Goal: Check status: Check status

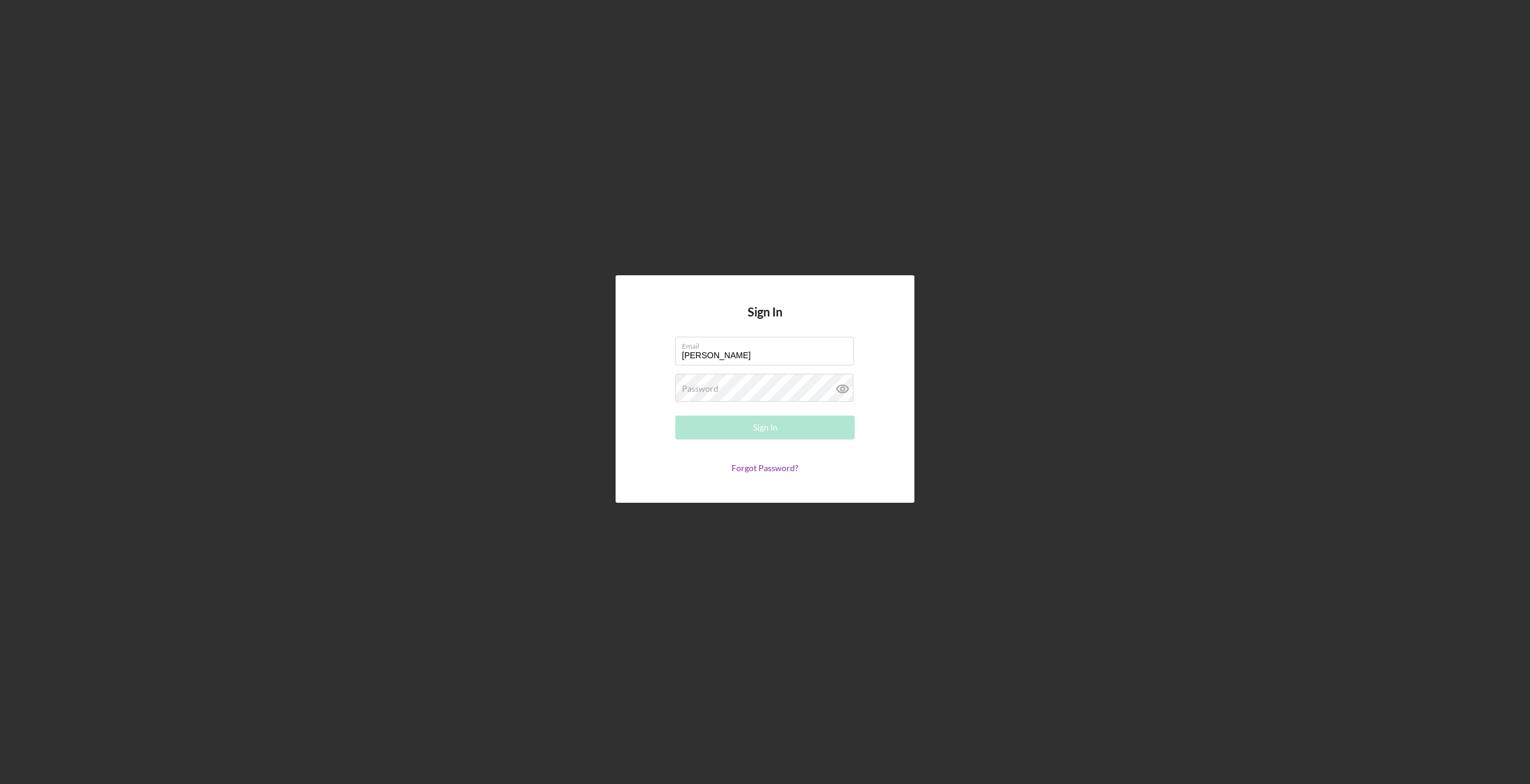
type input "[PERSON_NAME][EMAIL_ADDRESS][DOMAIN_NAME]"
click at [675, 415] on button "Sign In" at bounding box center [765, 427] width 179 height 24
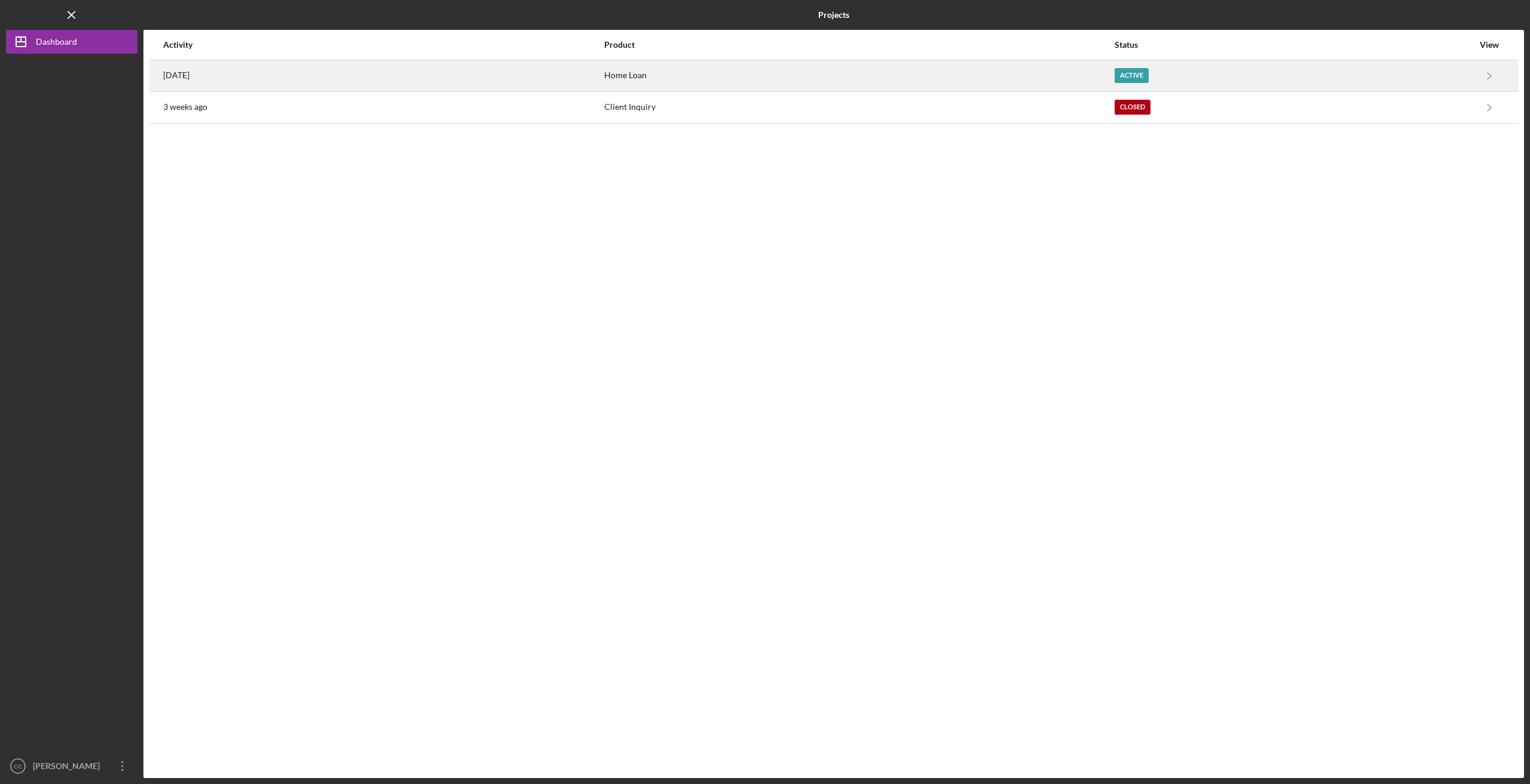
click at [797, 86] on div "Home Loan" at bounding box center [858, 76] width 509 height 30
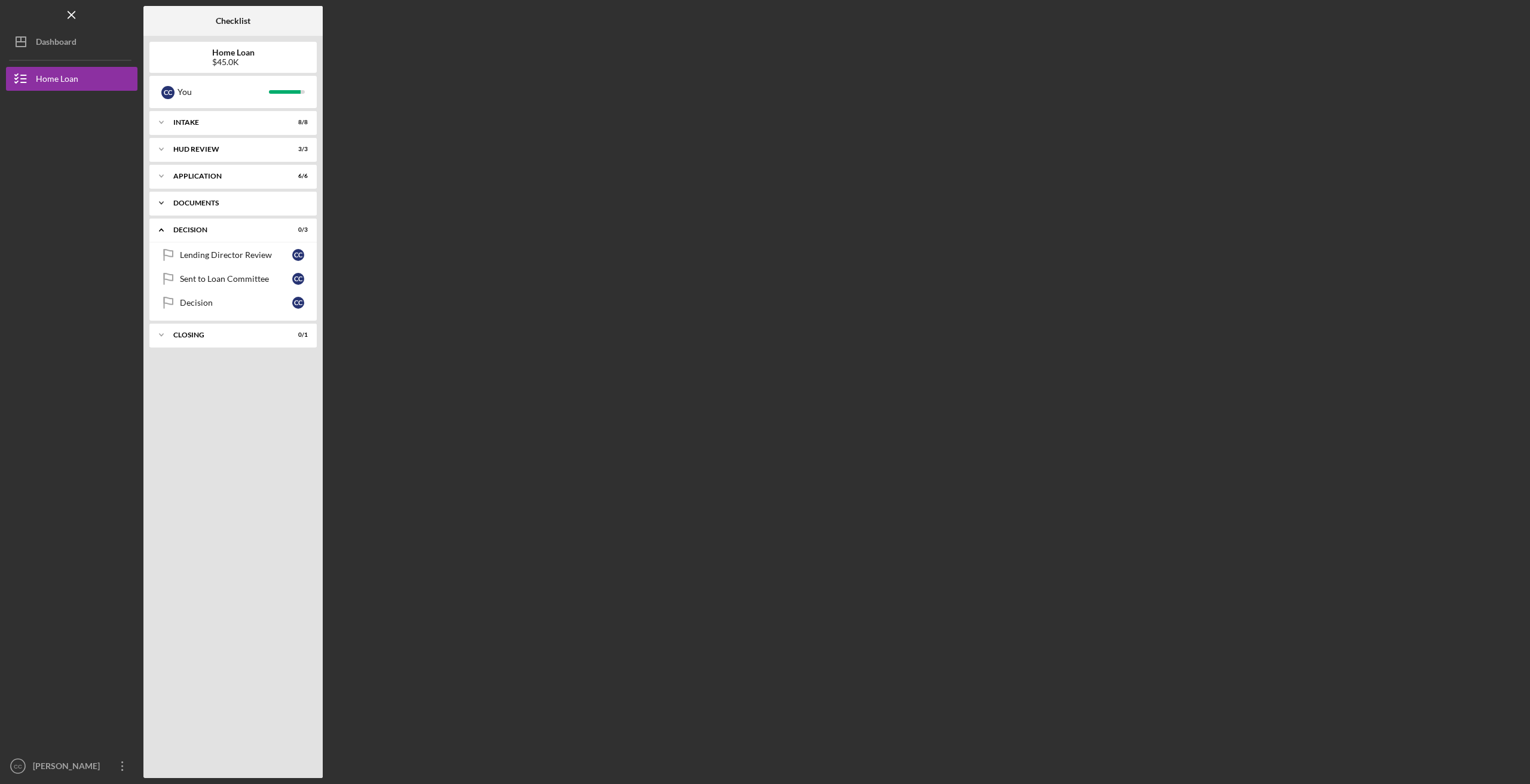
click at [161, 205] on icon "Icon/Expander" at bounding box center [161, 203] width 24 height 24
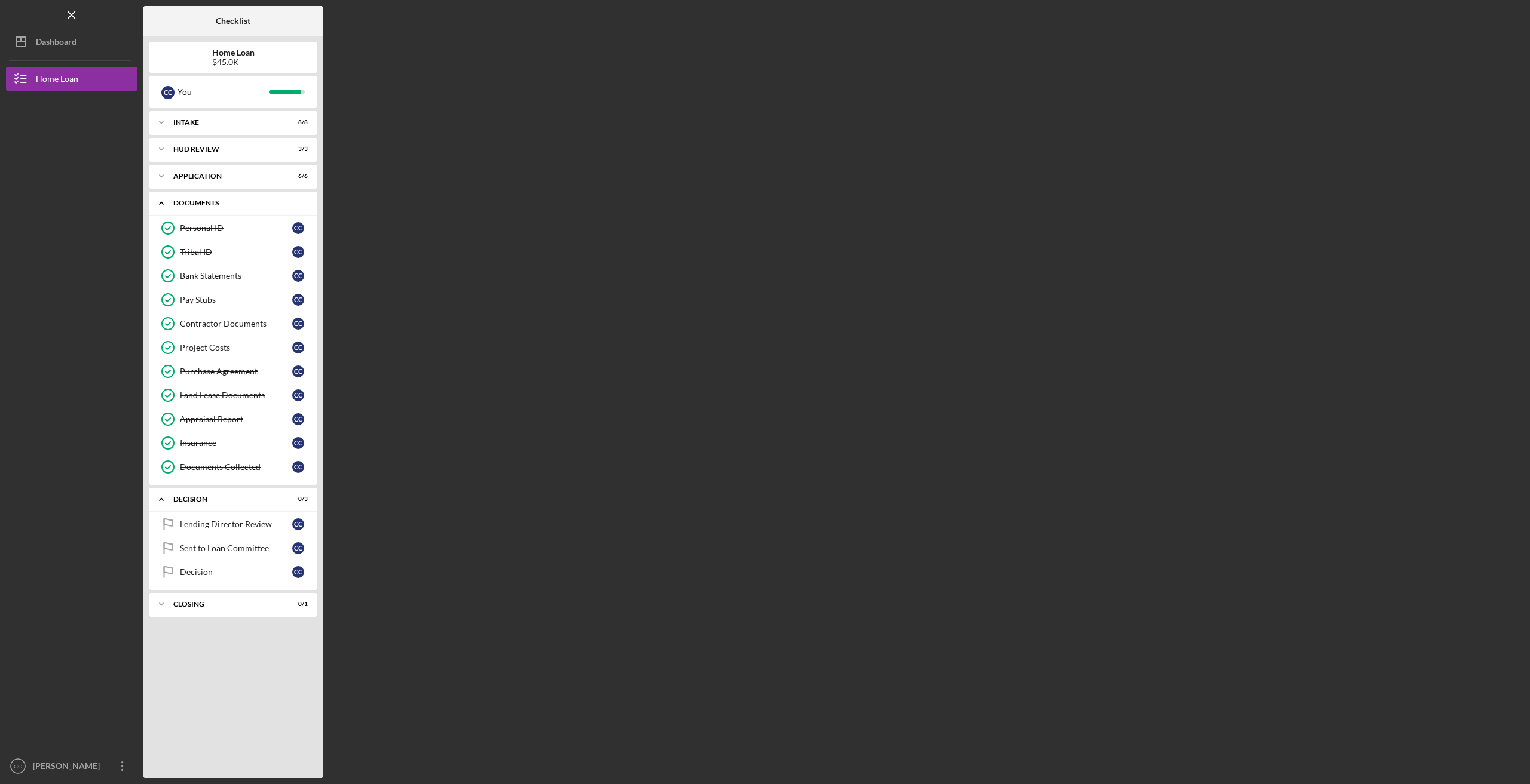
click at [161, 205] on icon "Icon/Expander" at bounding box center [161, 203] width 24 height 24
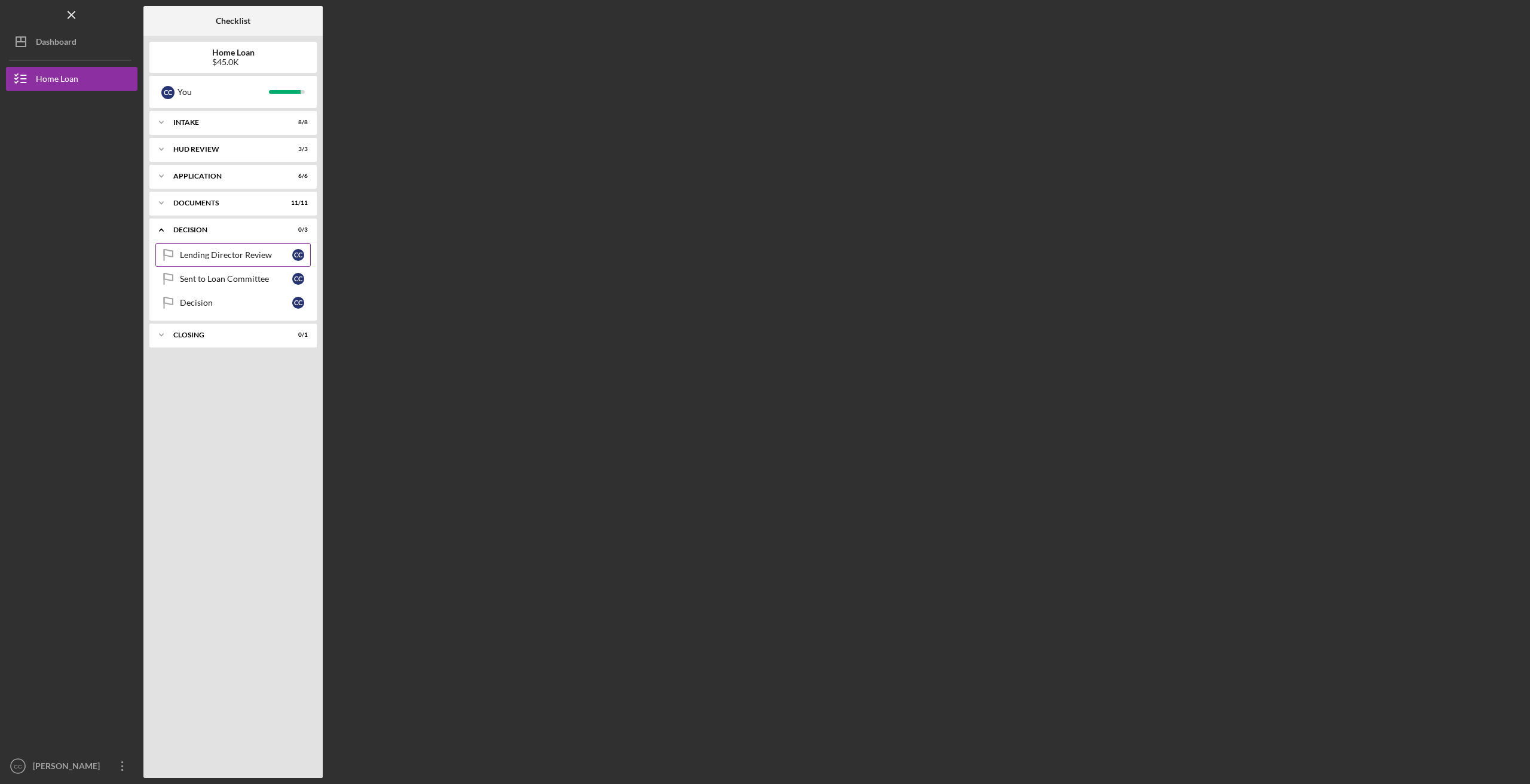
click at [202, 257] on div "Lending Director Review" at bounding box center [236, 255] width 113 height 10
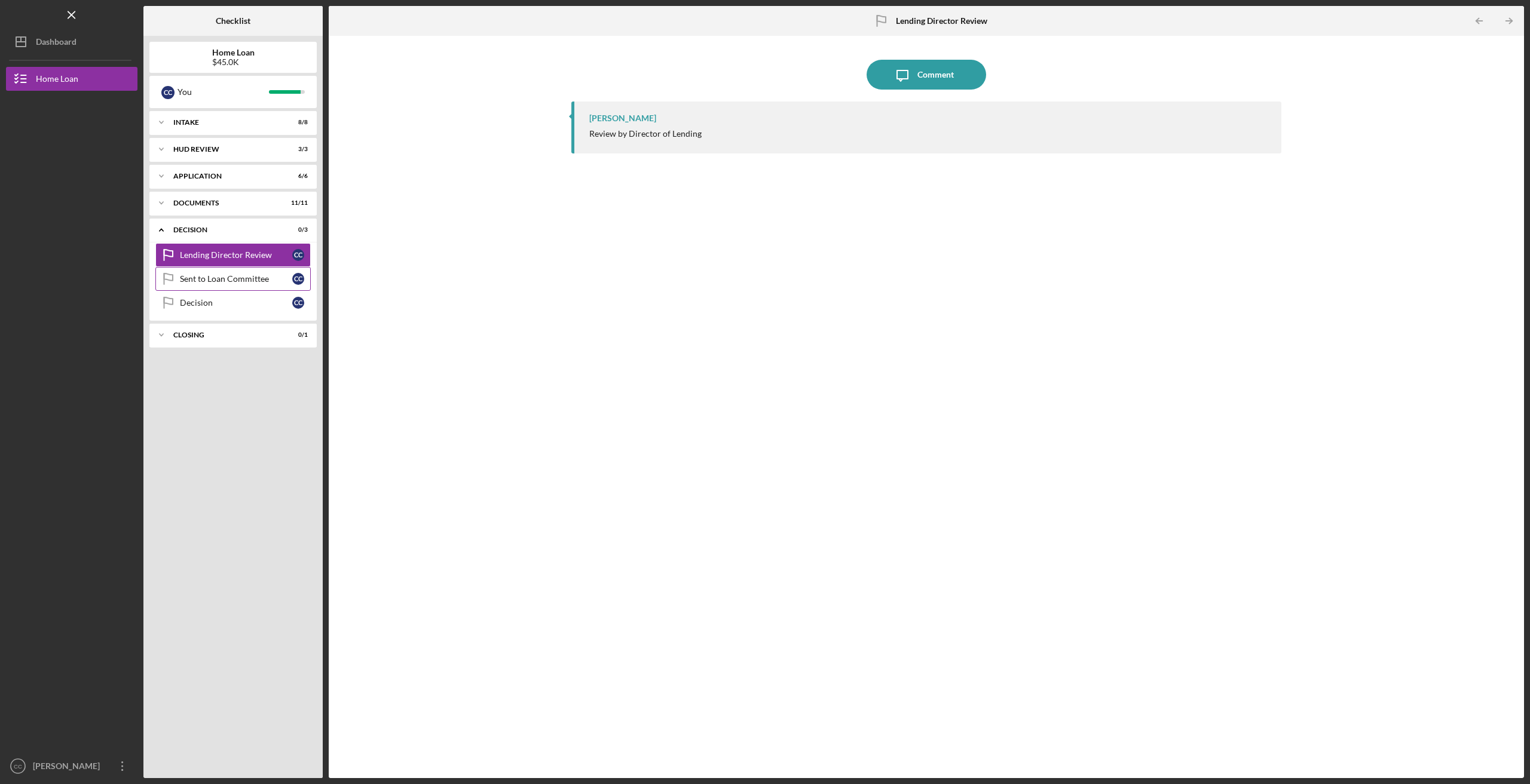
click at [208, 280] on div "Sent to Loan Committee" at bounding box center [236, 278] width 113 height 10
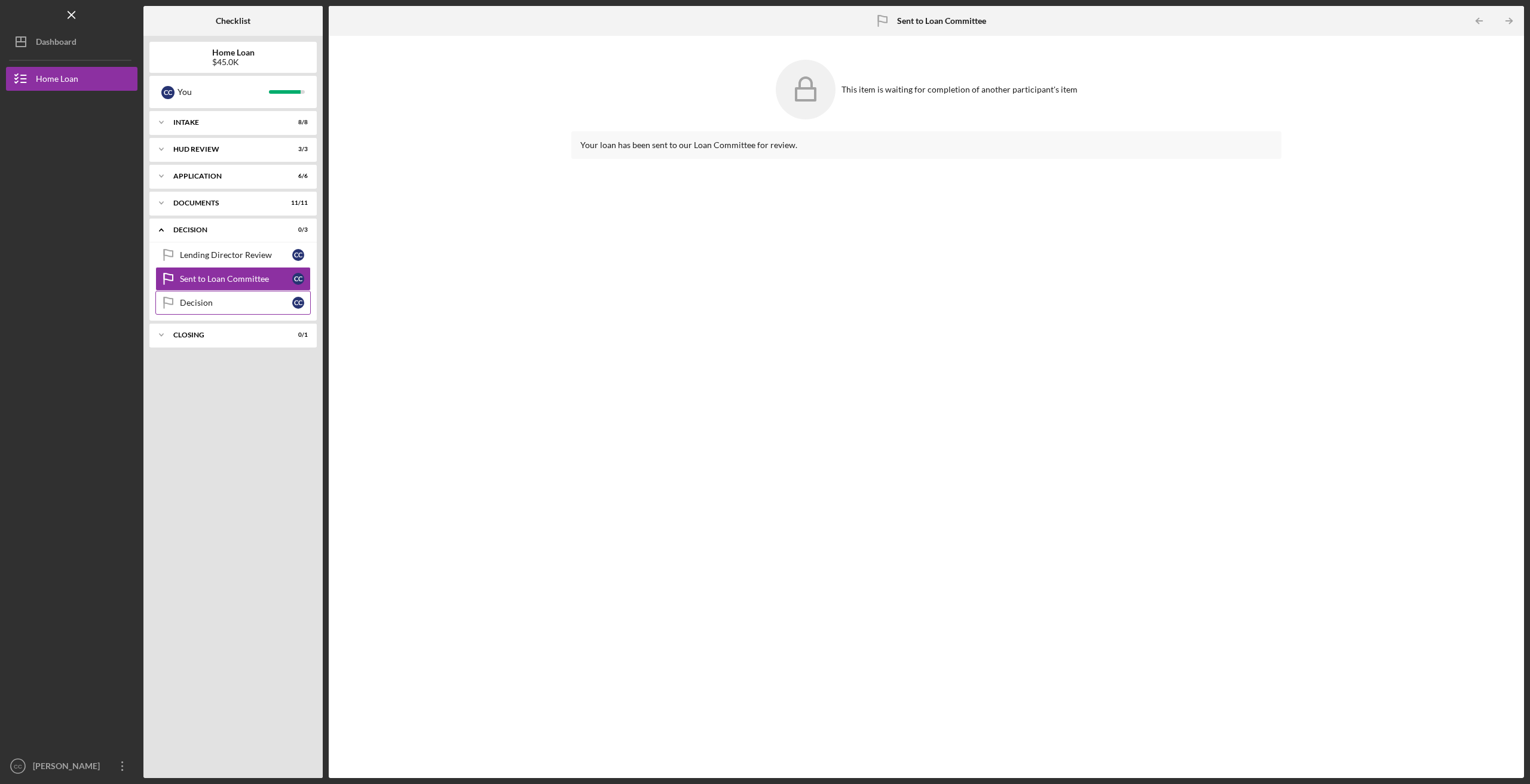
click at [210, 303] on div "Decision" at bounding box center [236, 303] width 113 height 10
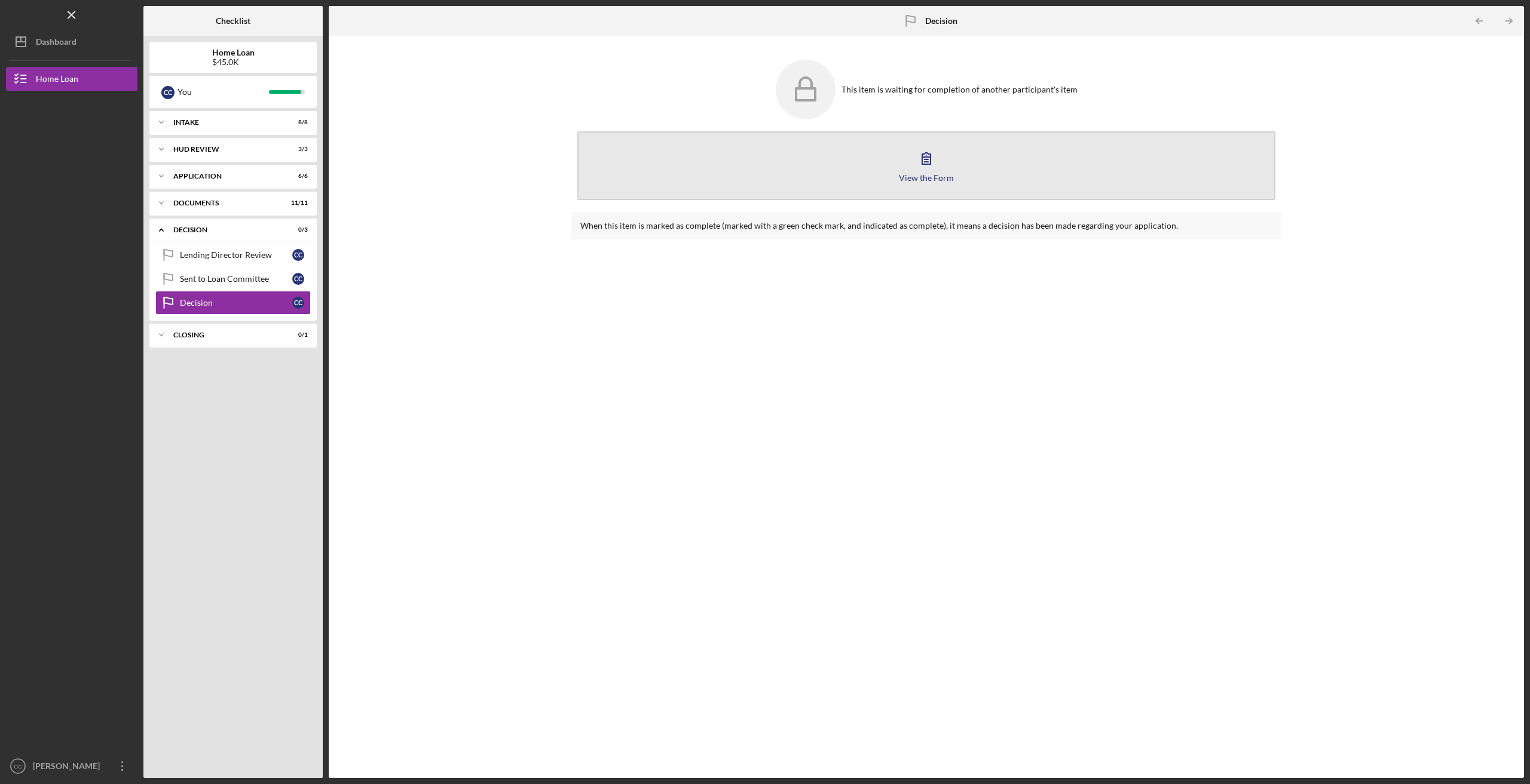
click at [935, 167] on icon "button" at bounding box center [926, 158] width 30 height 30
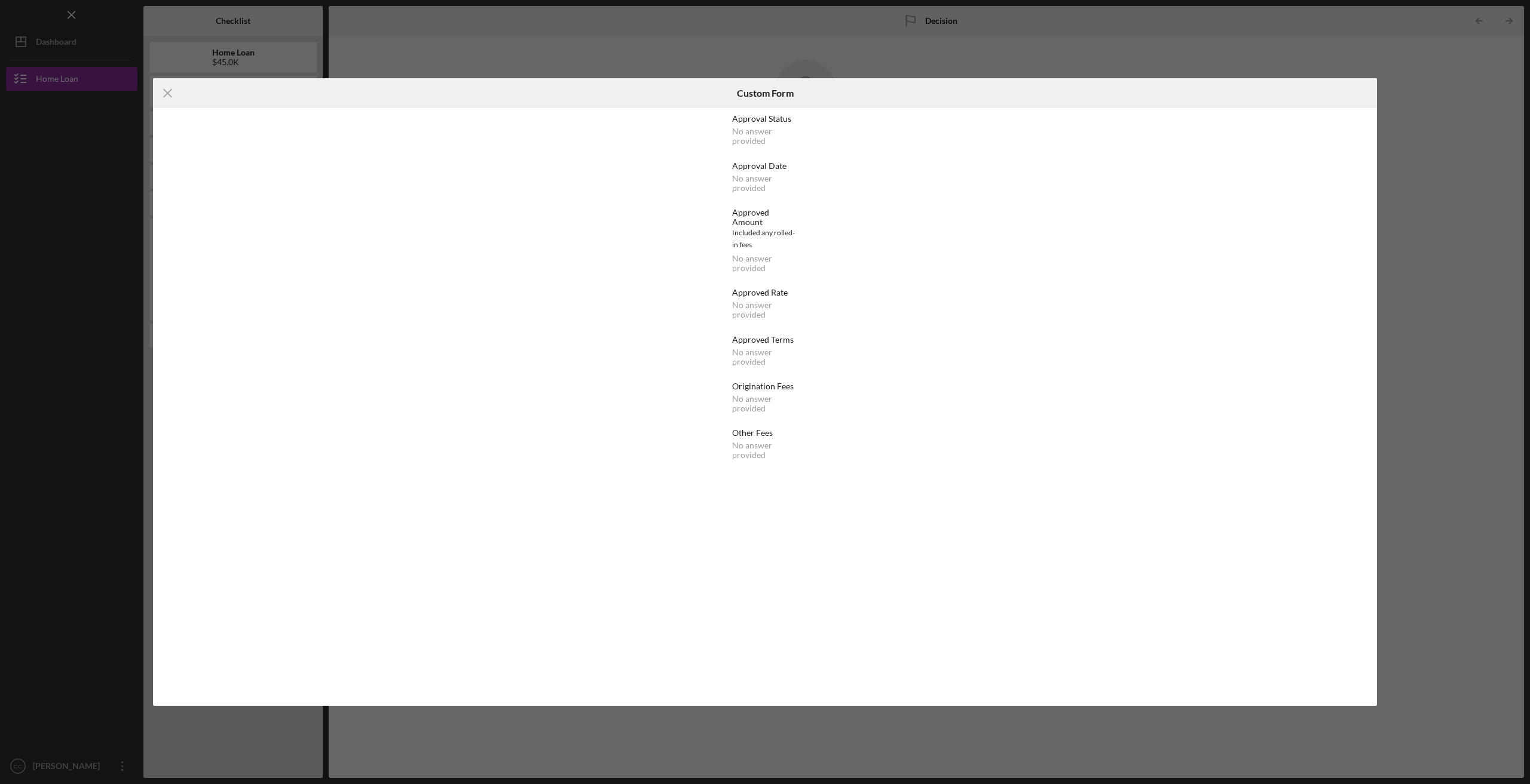
click at [795, 55] on div "Icon/Menu Close Custom Form Approval Status No answer provided Approval Date No…" at bounding box center [765, 392] width 1530 height 784
click at [1234, 735] on div "Icon/Menu Close Custom Form Approval Status No answer provided Approval Date No…" at bounding box center [765, 392] width 1530 height 784
click at [1467, 115] on div "Icon/Menu Close Custom Form Approval Status No answer provided Approval Date No…" at bounding box center [765, 392] width 1530 height 784
click at [167, 94] on icon "Icon/Menu Close" at bounding box center [167, 93] width 30 height 30
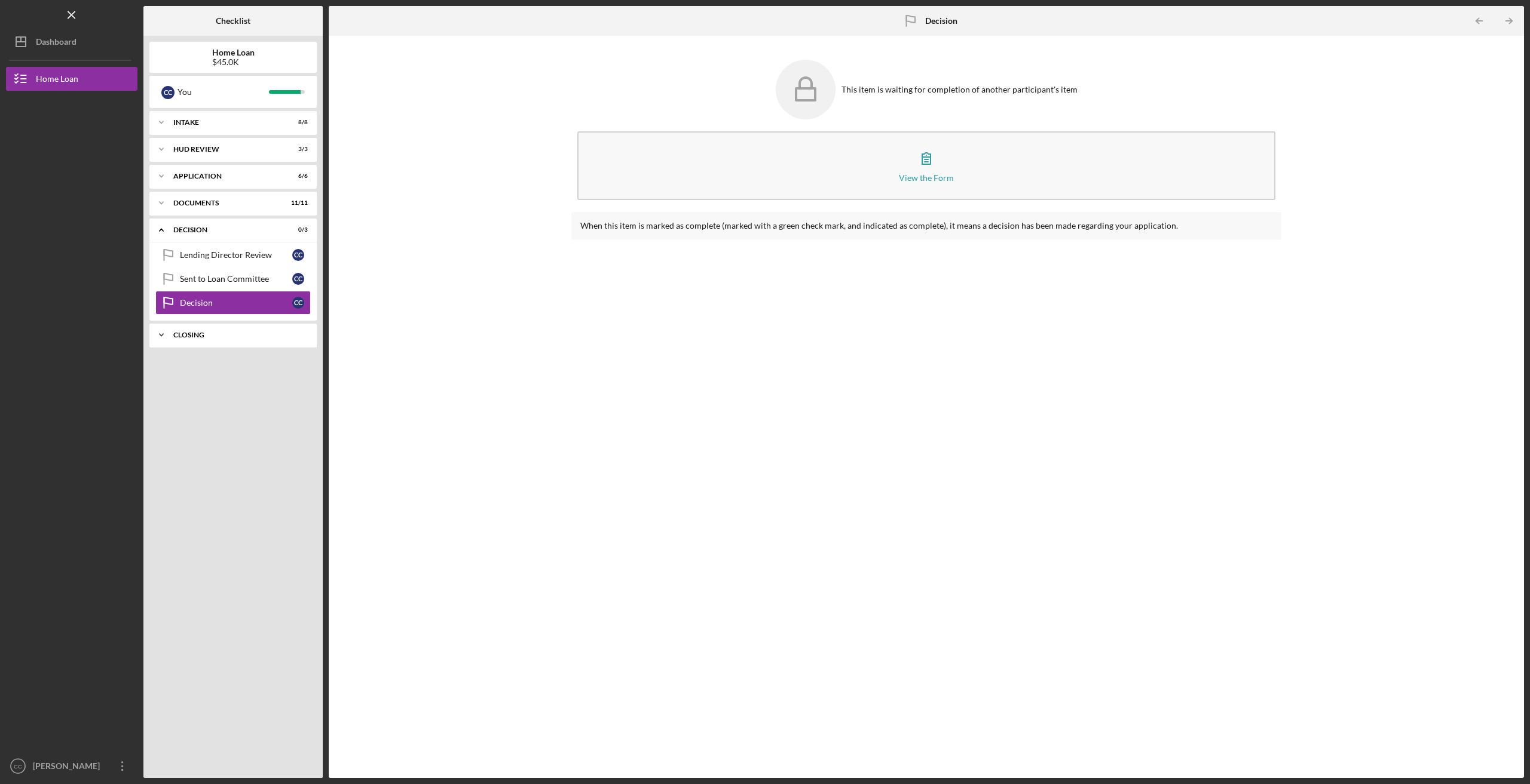
click at [163, 335] on icon "Icon/Expander" at bounding box center [161, 335] width 24 height 24
click at [122, 768] on icon "Icon/Overflow" at bounding box center [122, 766] width 30 height 30
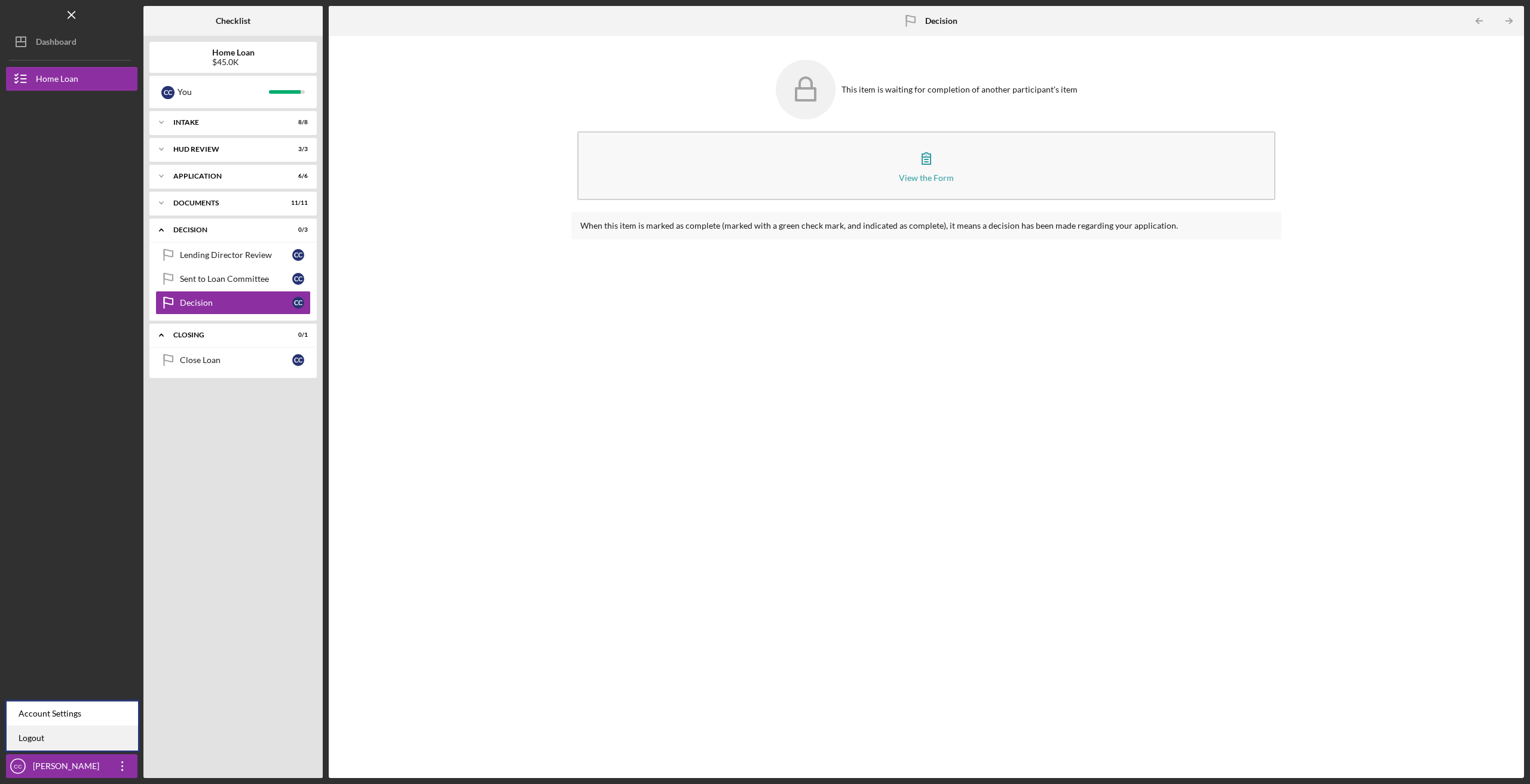
click at [69, 746] on link "Logout" at bounding box center [72, 738] width 132 height 24
